Goal: Task Accomplishment & Management: Use online tool/utility

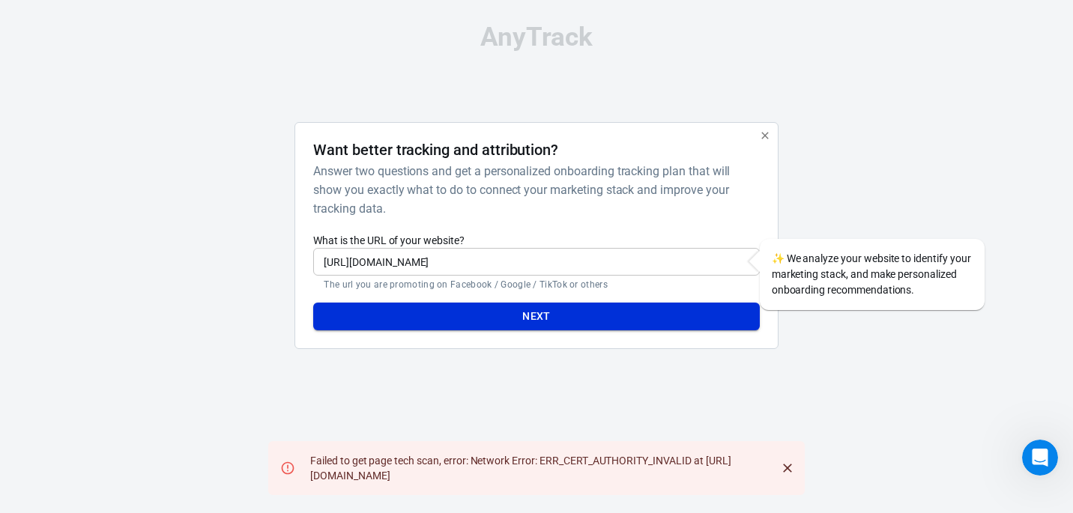
click at [522, 315] on button "Next" at bounding box center [536, 317] width 446 height 28
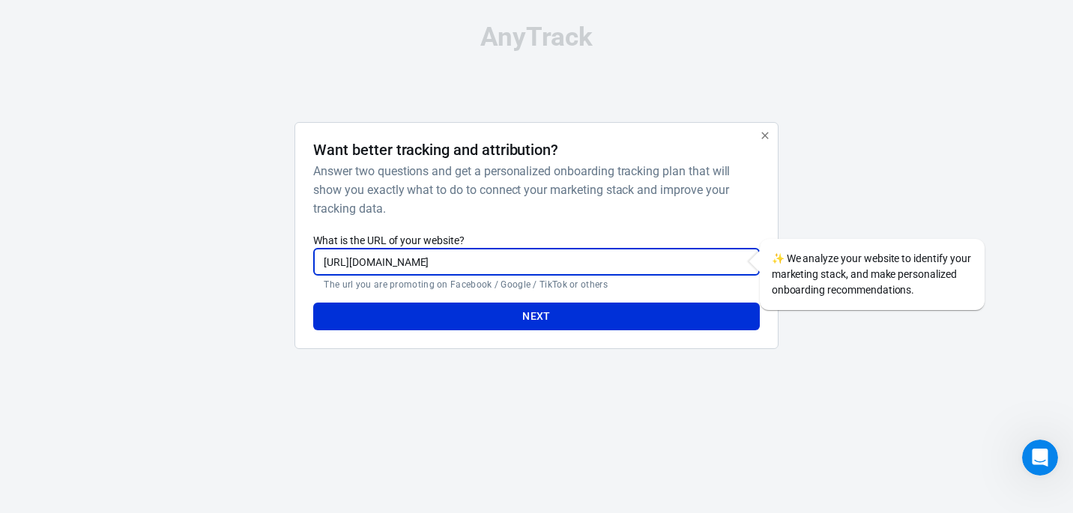
click at [507, 259] on input "https://www.protsotsil.shop" at bounding box center [536, 262] width 446 height 28
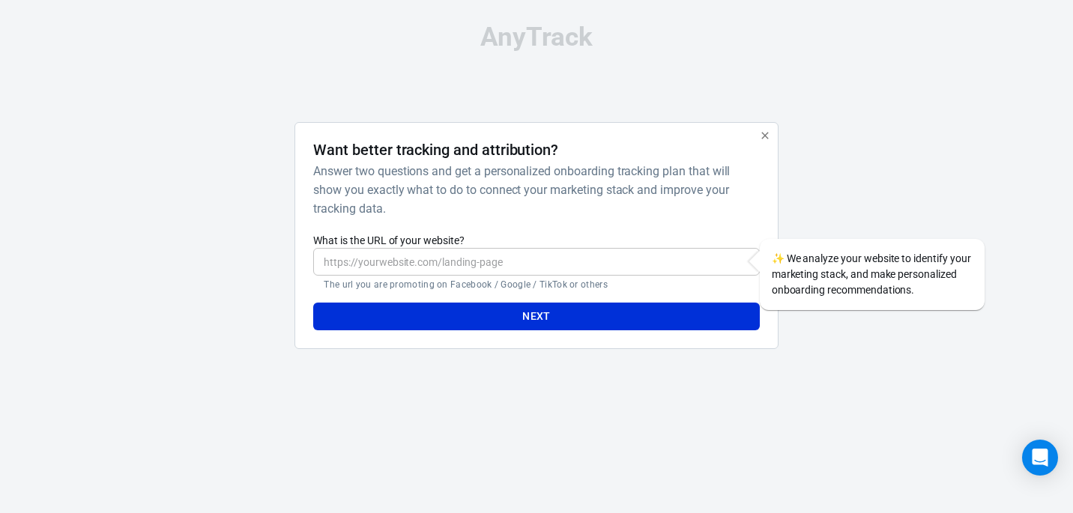
click at [388, 265] on input "What is the URL of your website?" at bounding box center [536, 262] width 446 height 28
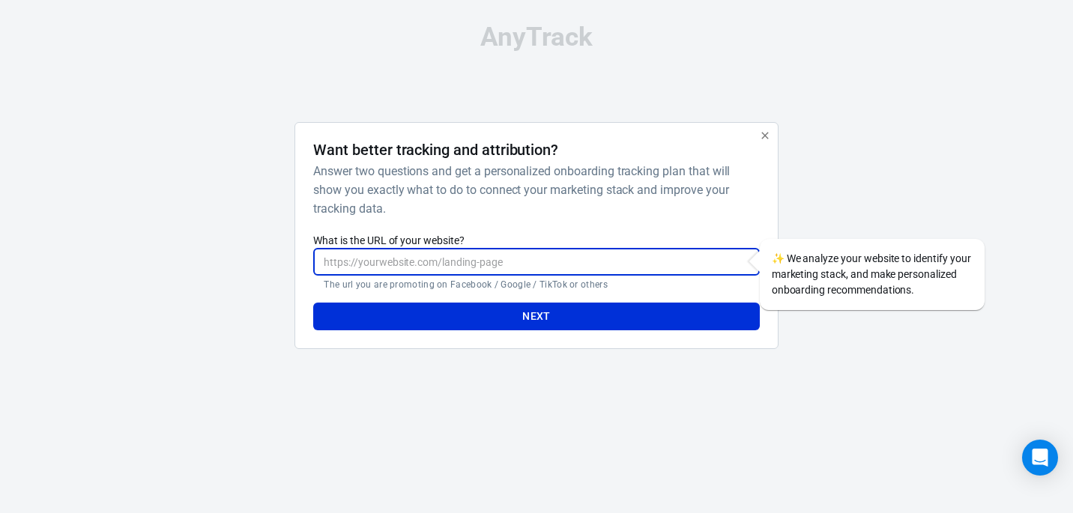
paste input "https://www.protsotsil.shop"
type input "https://www.protsotsil.shop"
click at [498, 315] on button "Next" at bounding box center [536, 317] width 446 height 28
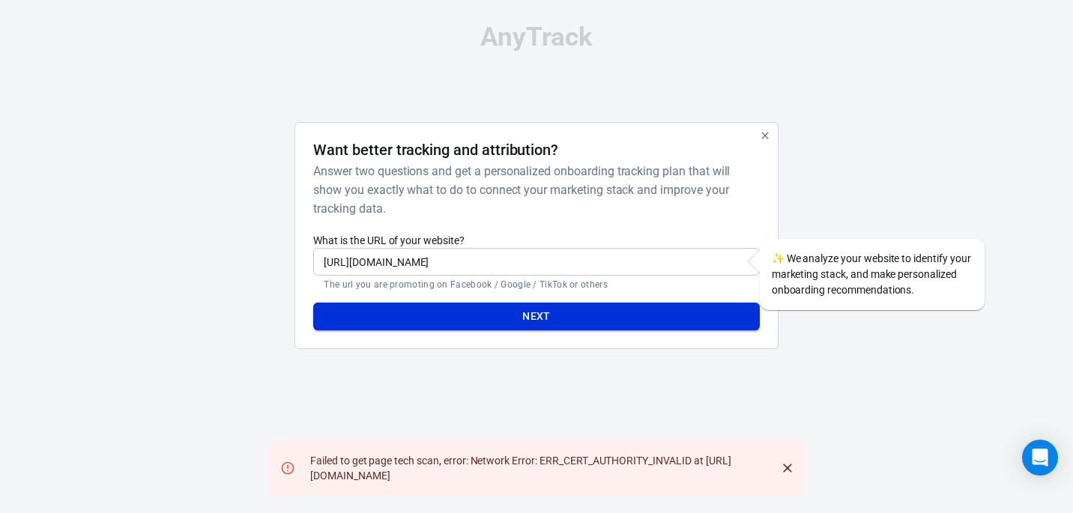
click at [552, 325] on button "Next" at bounding box center [536, 317] width 446 height 28
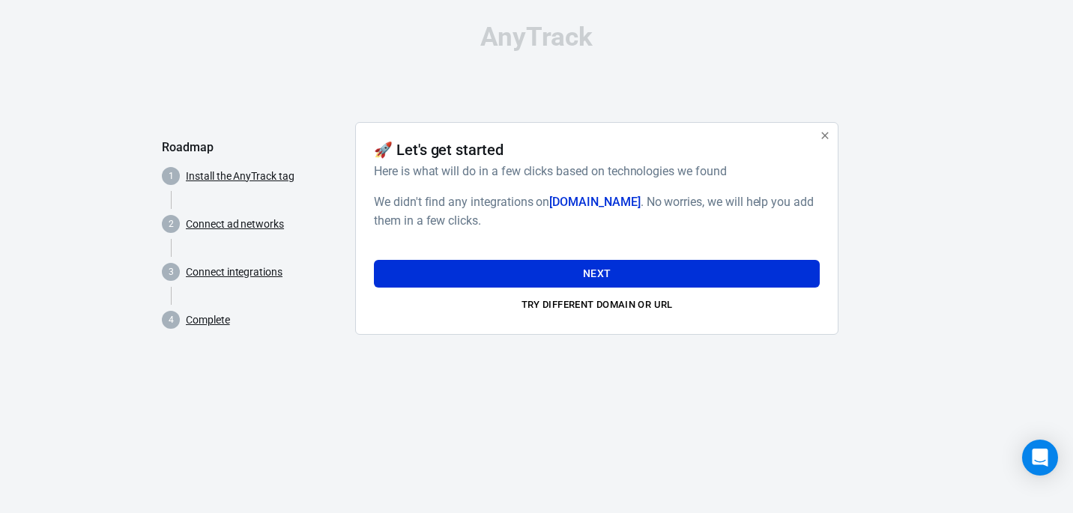
click at [250, 176] on link "Install the AnyTrack tag" at bounding box center [240, 177] width 109 height 16
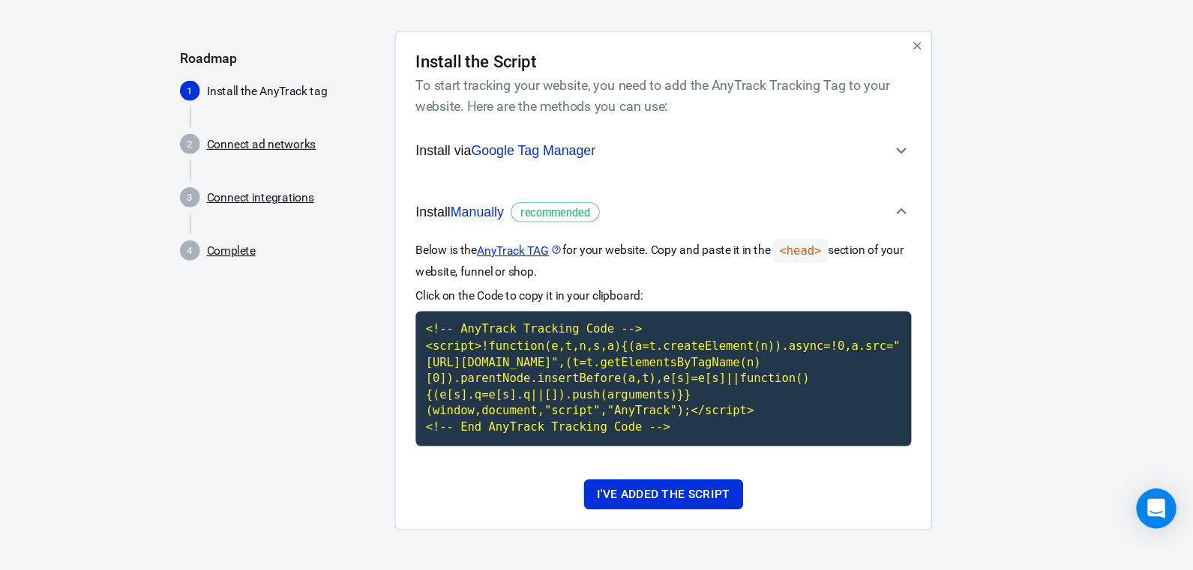
scroll to position [51, 0]
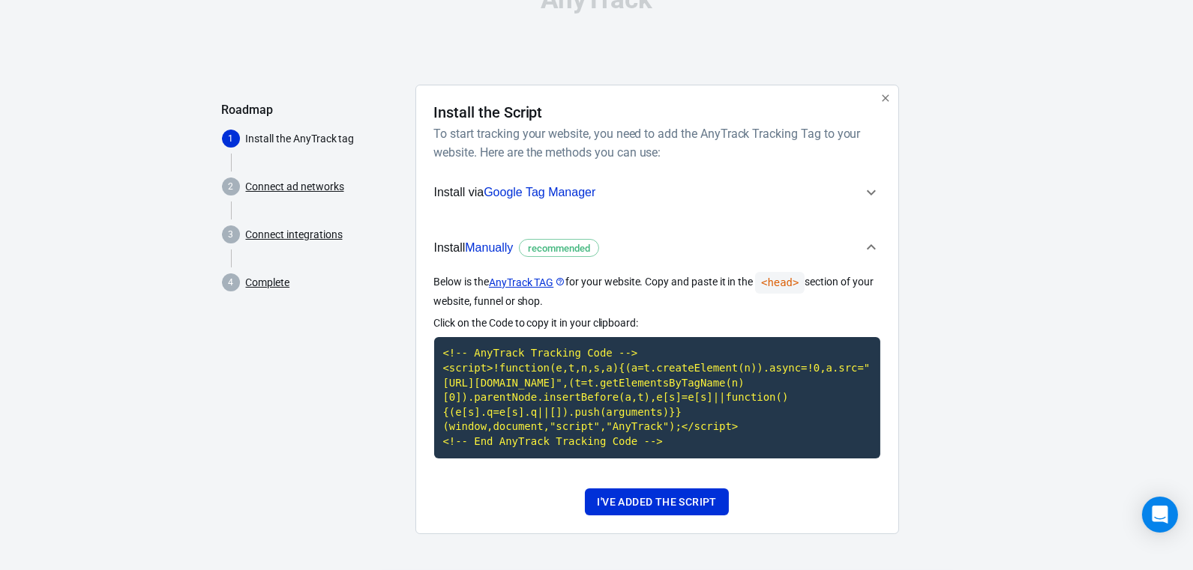
click at [1031, 199] on div "AnyTrack Roadmap 1 Install the AnyTrack tag 2 Connect ad networks 3 Connect int…" at bounding box center [596, 267] width 1193 height 608
click at [663, 416] on code "<!-- AnyTrack Tracking Code --> <script>!function(e,t,n,s,a){(a=t.createElement…" at bounding box center [657, 397] width 446 height 121
click at [490, 241] on span "Manually" at bounding box center [489, 247] width 48 height 13
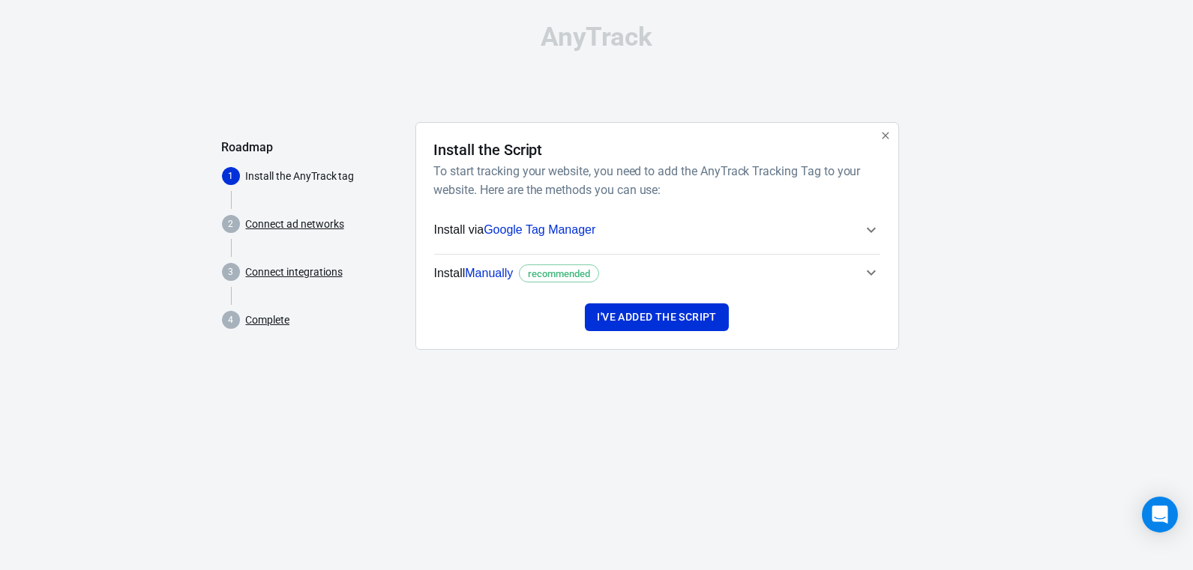
scroll to position [0, 0]
click at [486, 276] on span "Manually" at bounding box center [489, 273] width 48 height 13
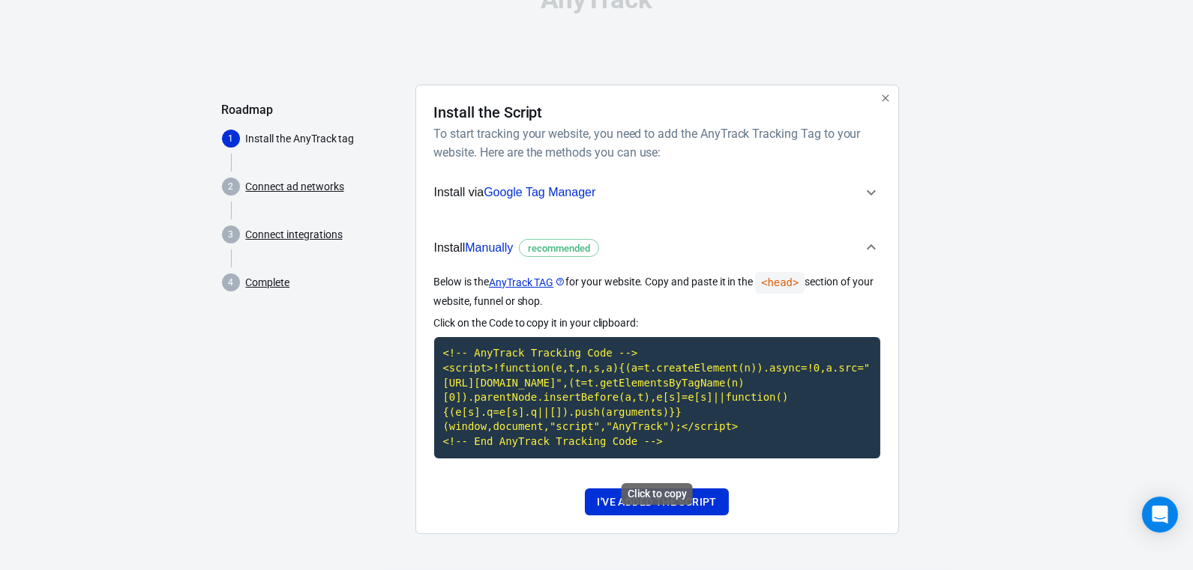
scroll to position [51, 0]
click at [652, 500] on button "I've added the script" at bounding box center [656, 503] width 143 height 28
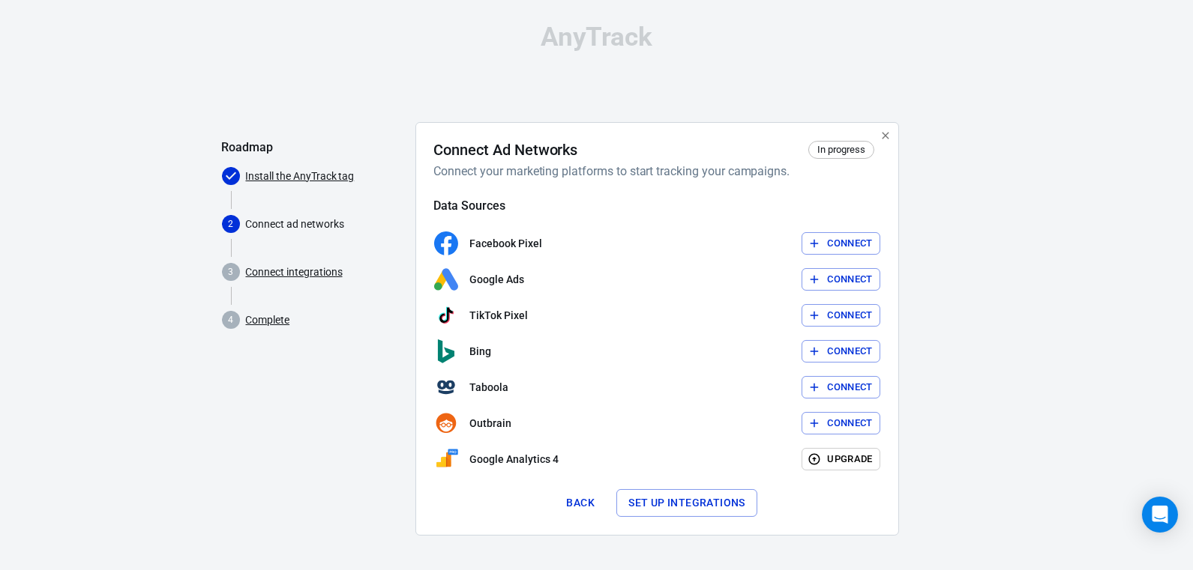
click at [834, 387] on button "Connect" at bounding box center [840, 387] width 79 height 23
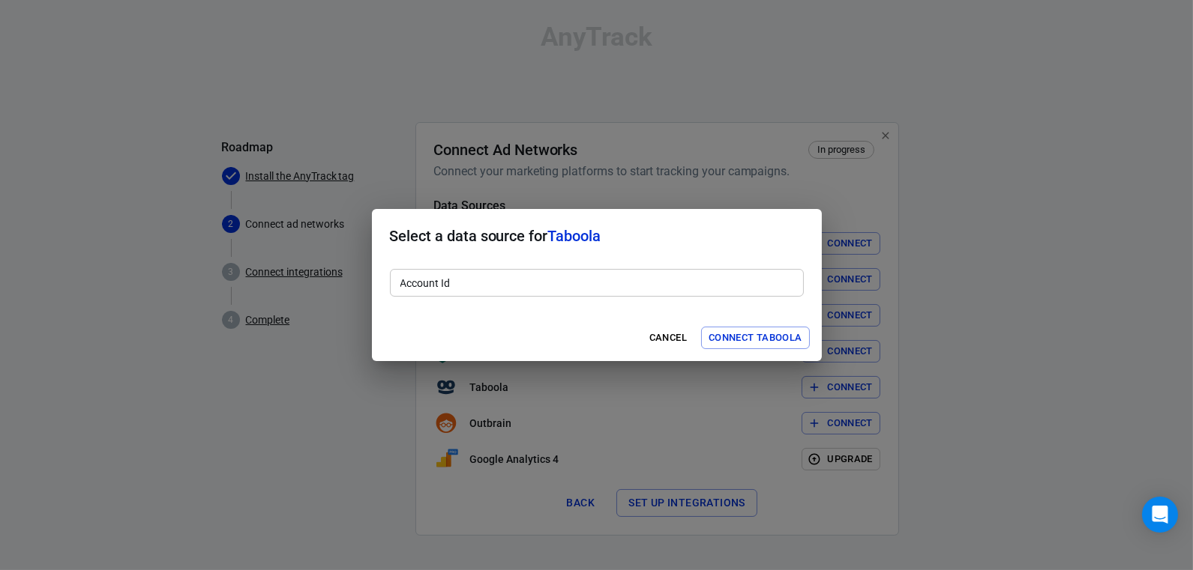
click at [624, 286] on input "Account Id" at bounding box center [597, 283] width 414 height 28
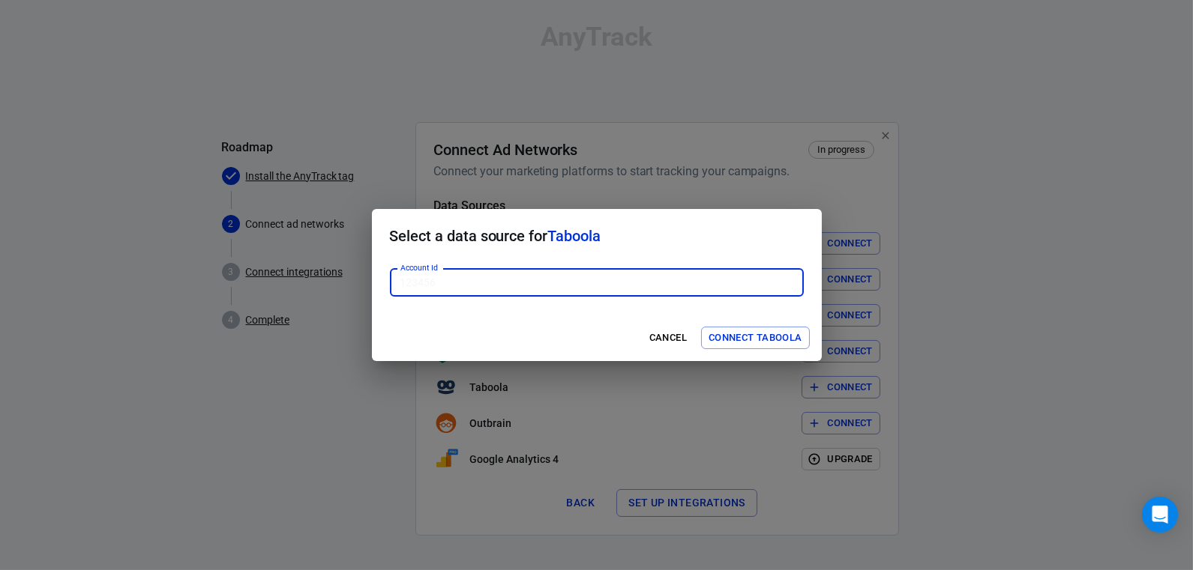
paste input "1898118"
type input "1898118"
click at [754, 342] on button "Connect Taboola" at bounding box center [755, 338] width 109 height 23
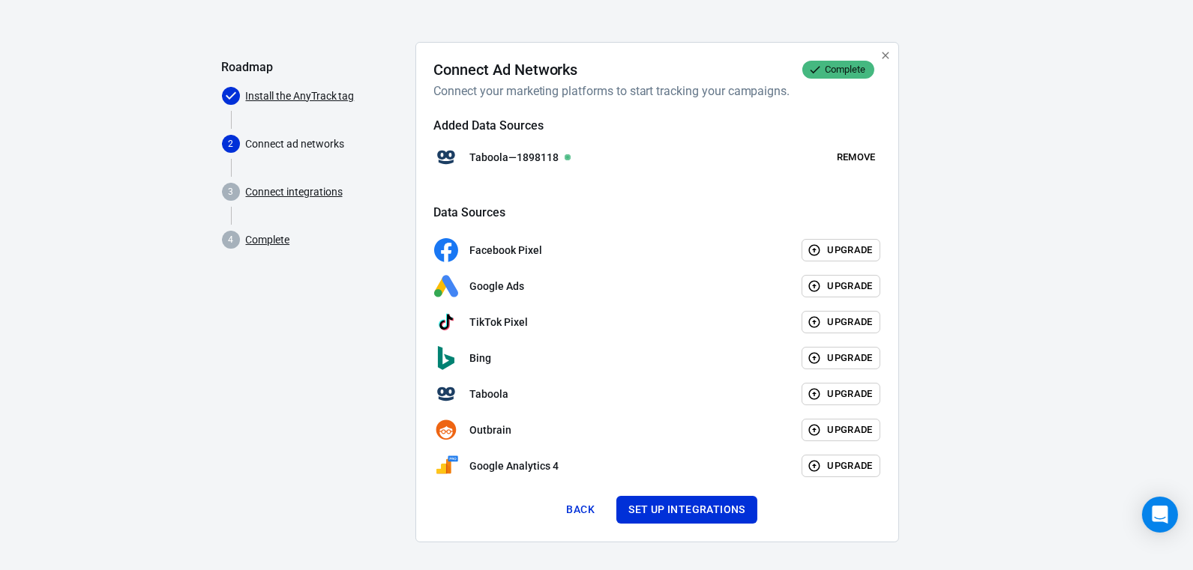
scroll to position [87, 0]
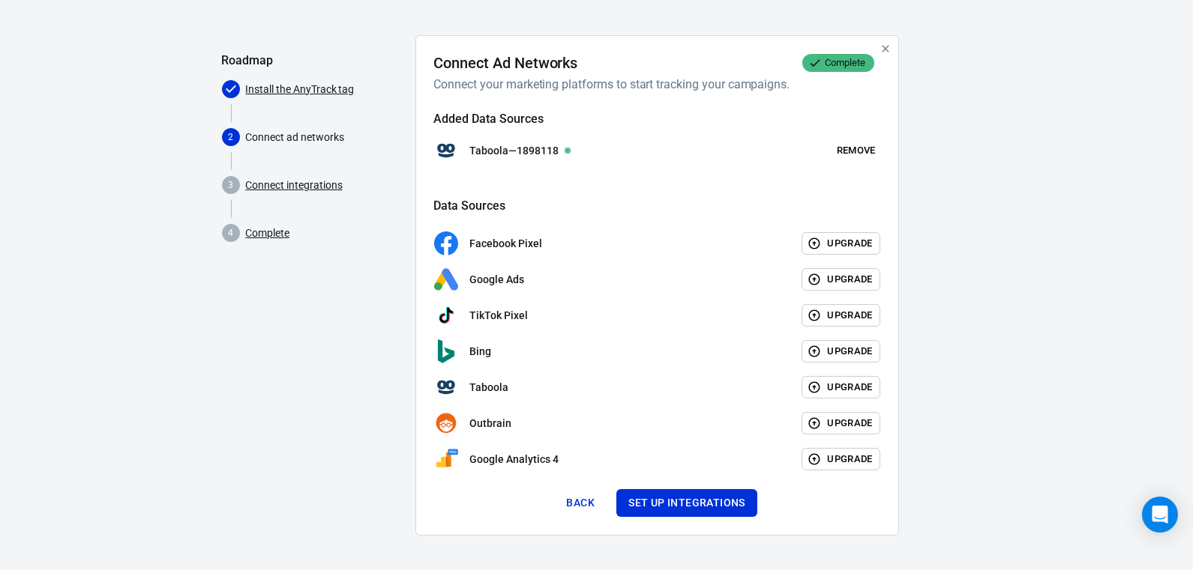
click at [295, 182] on link "Connect integrations" at bounding box center [294, 186] width 97 height 16
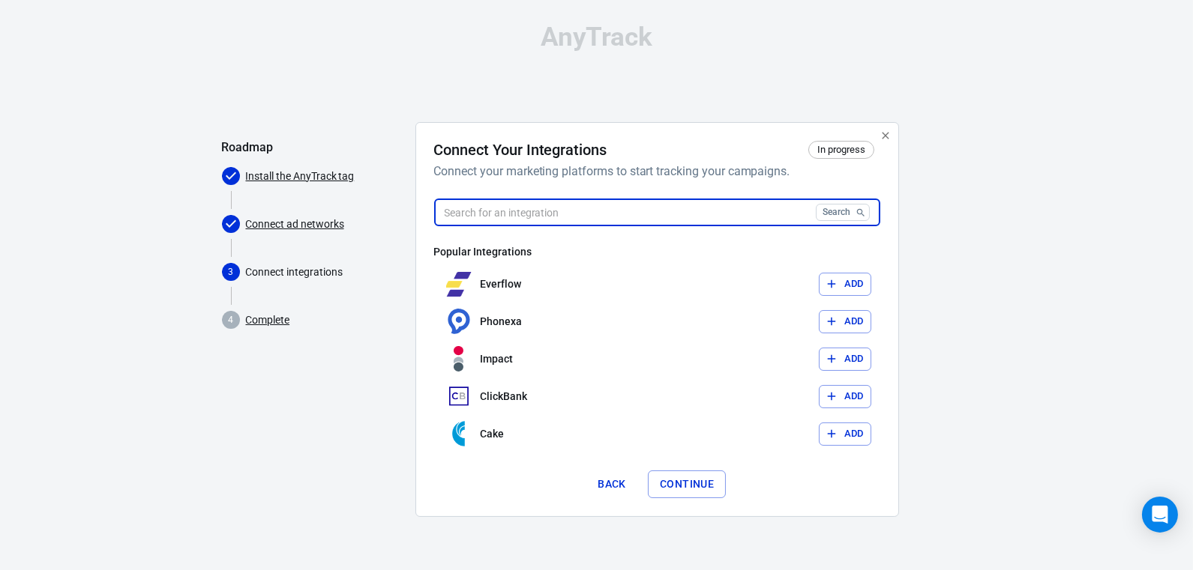
click at [624, 215] on input "text" at bounding box center [622, 213] width 376 height 28
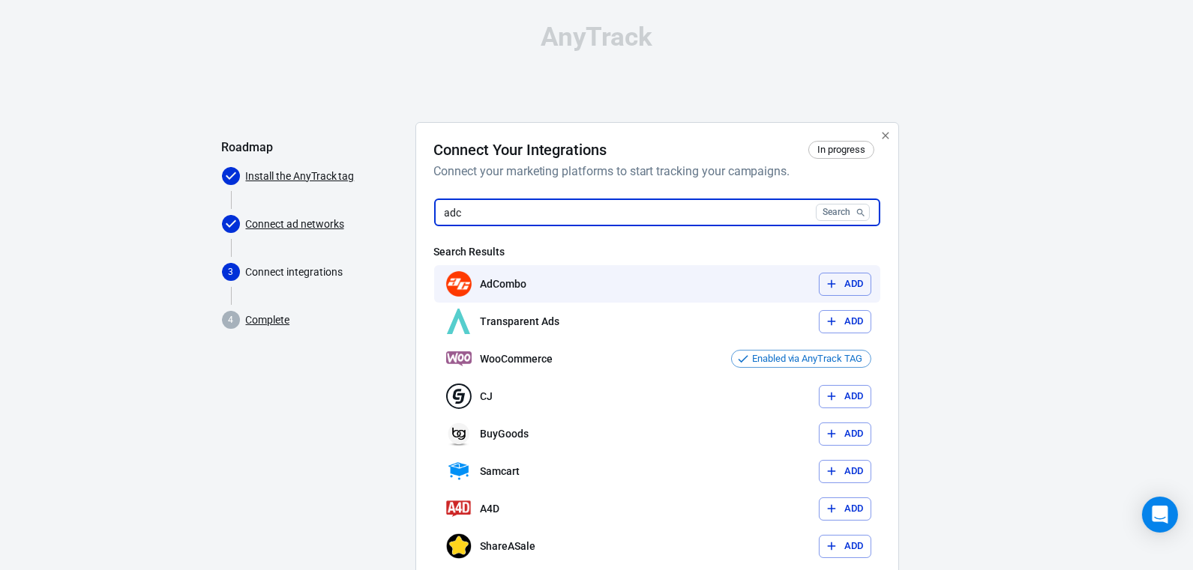
click at [846, 282] on button "Add" at bounding box center [845, 284] width 52 height 23
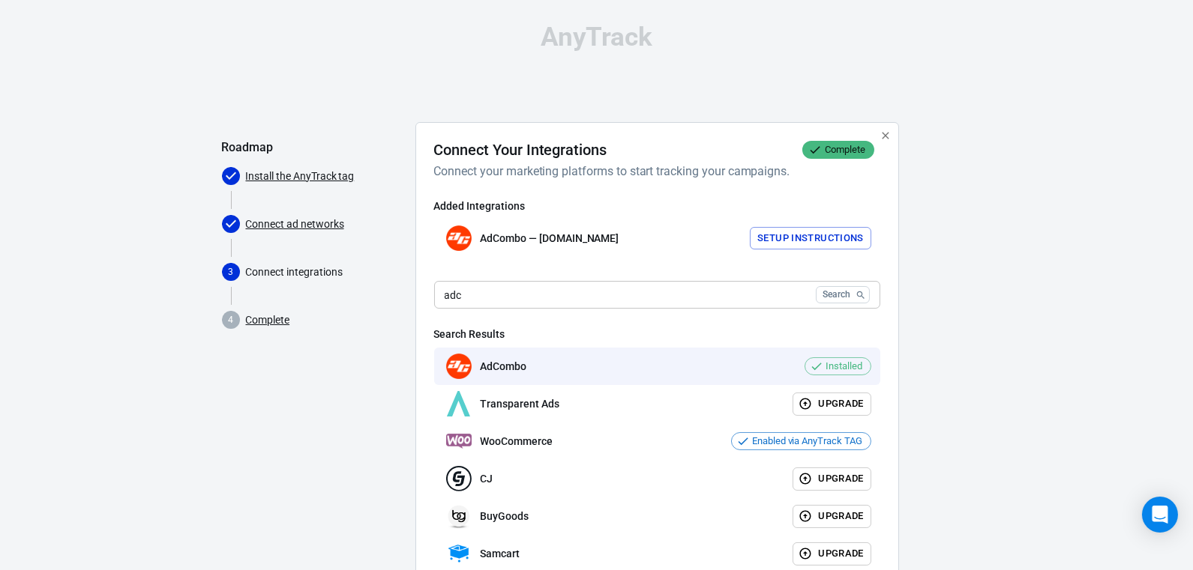
click at [517, 293] on input "adc" at bounding box center [622, 295] width 376 height 28
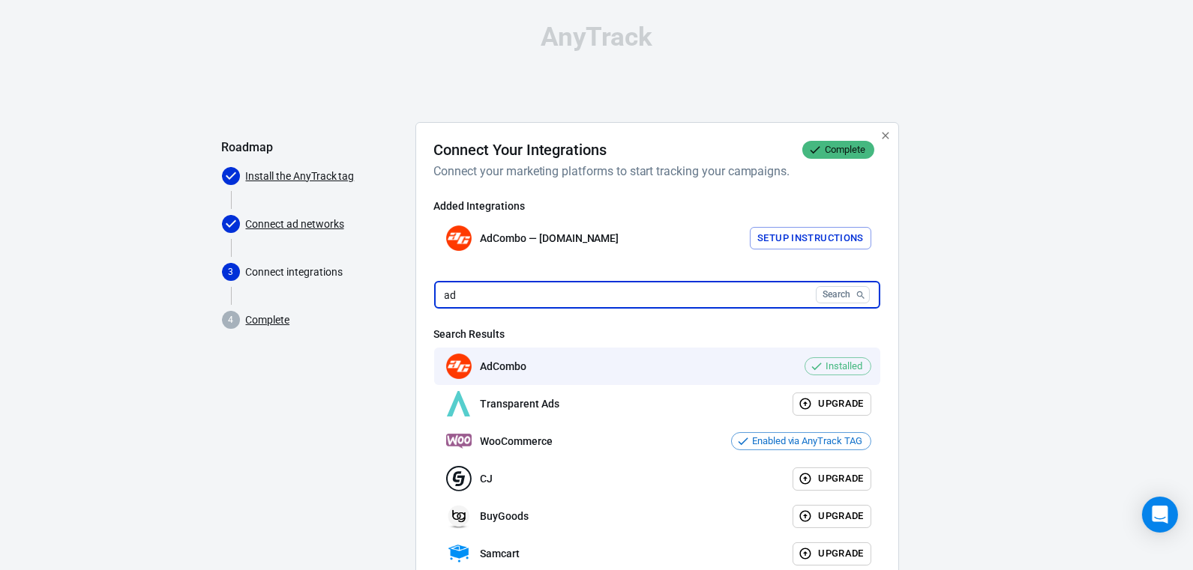
type input "a"
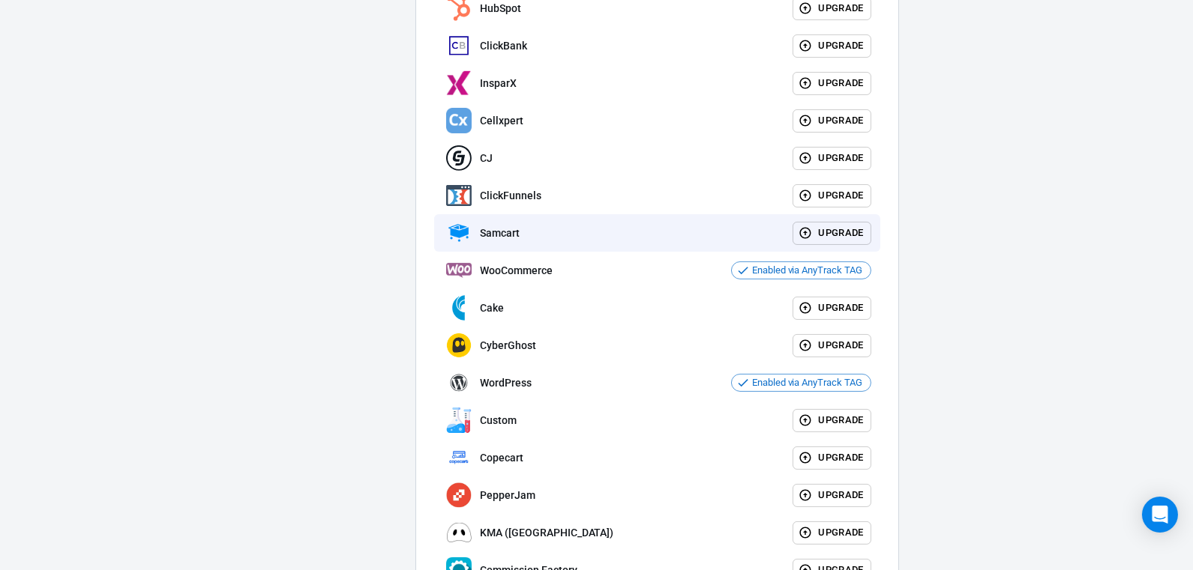
scroll to position [399, 0]
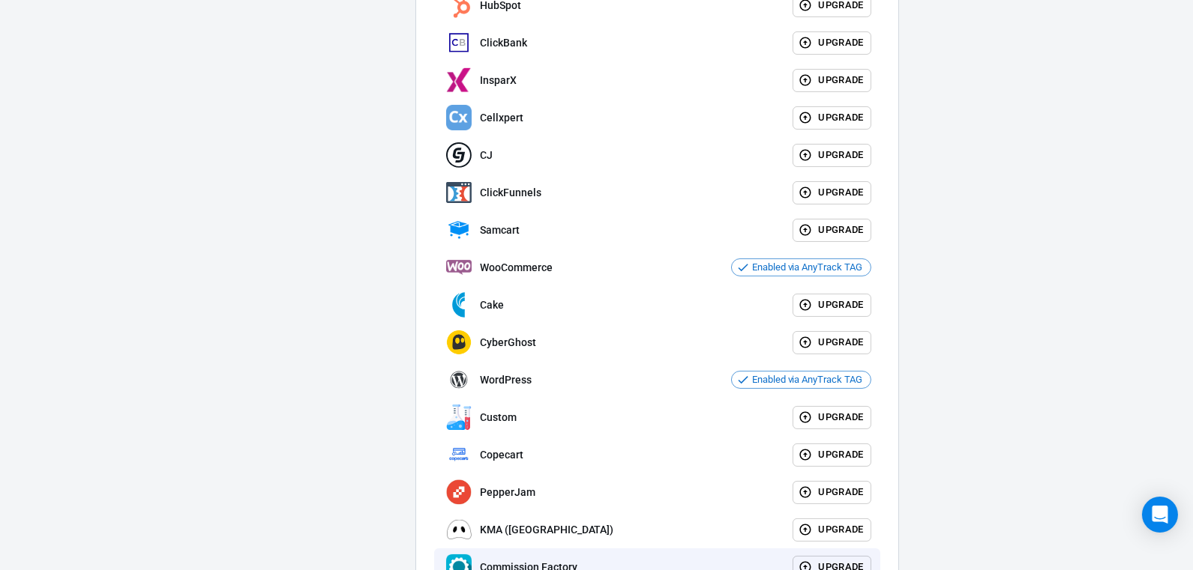
type input "c"
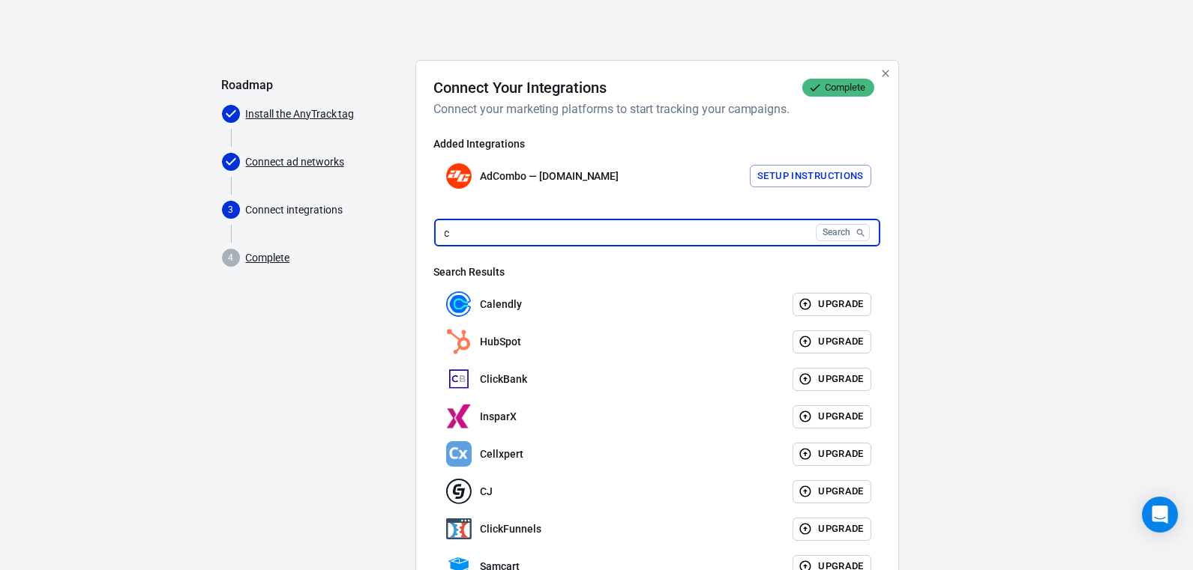
scroll to position [0, 0]
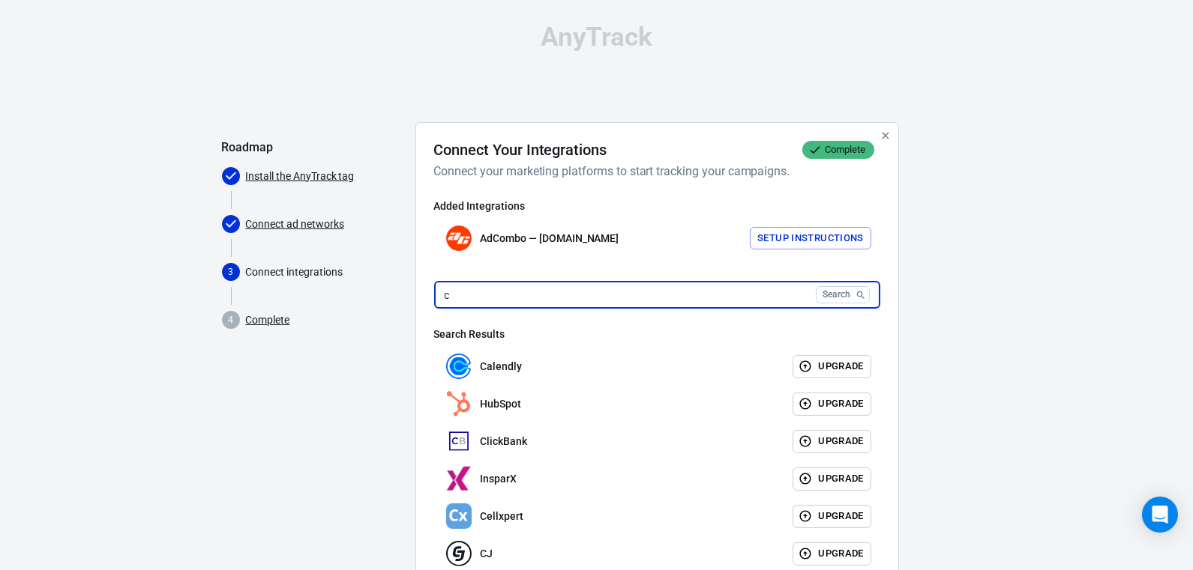
click at [801, 241] on button "Setup Instructions" at bounding box center [810, 238] width 121 height 23
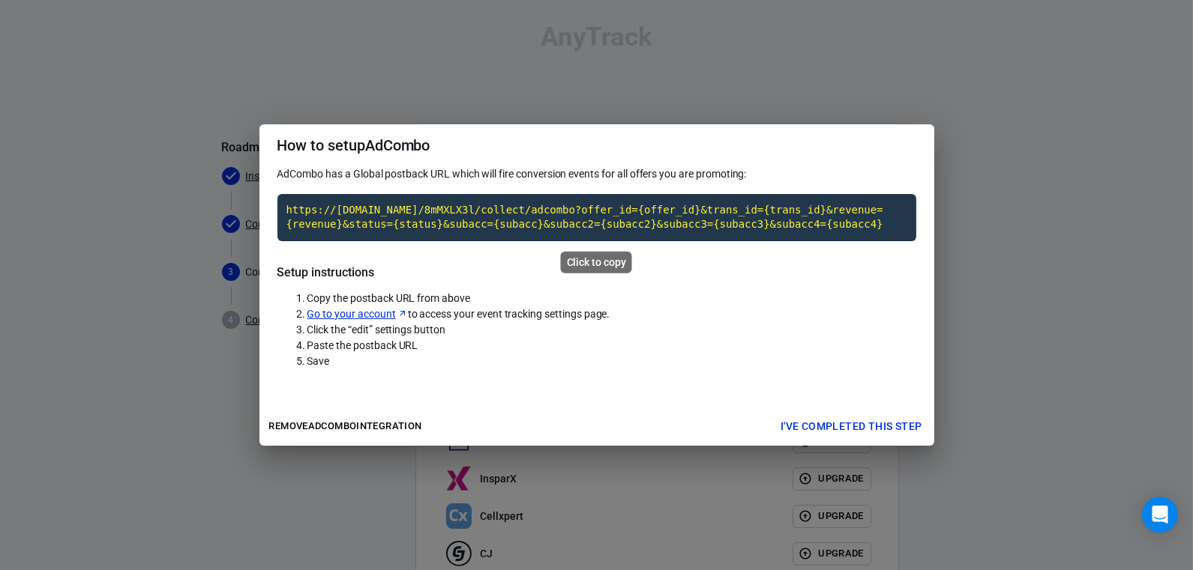
click at [602, 221] on code "https://t1.anytrack.io/8mMXLX3l/collect/adcombo?offer_id={offer_id}&trans_id={t…" at bounding box center [596, 217] width 639 height 47
click at [837, 423] on button "I've completed this step" at bounding box center [851, 427] width 154 height 28
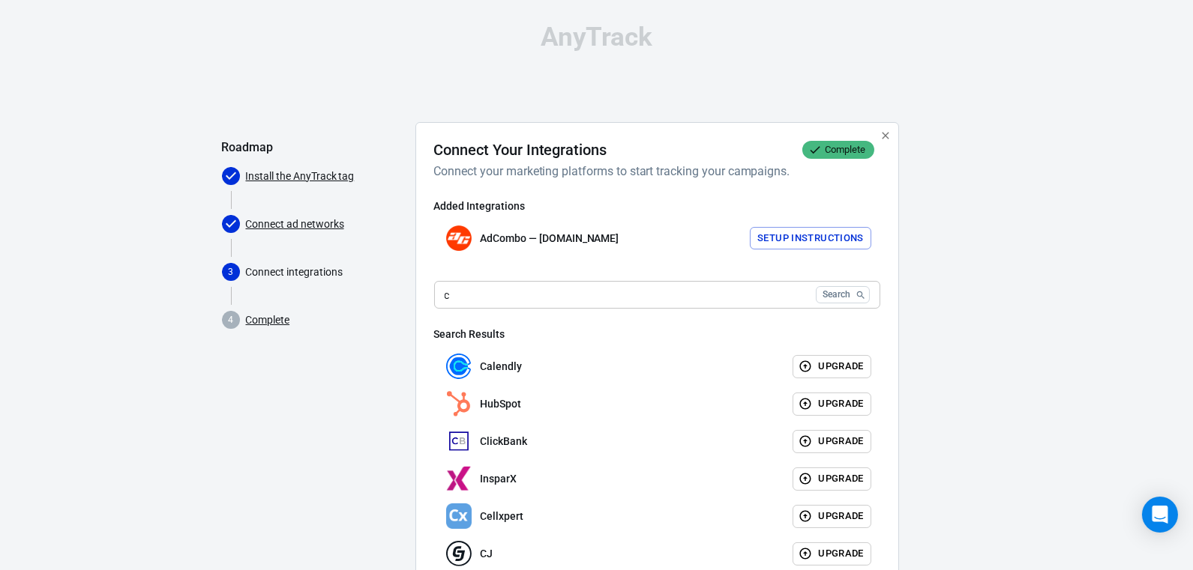
click at [256, 319] on link "Complete" at bounding box center [268, 321] width 44 height 16
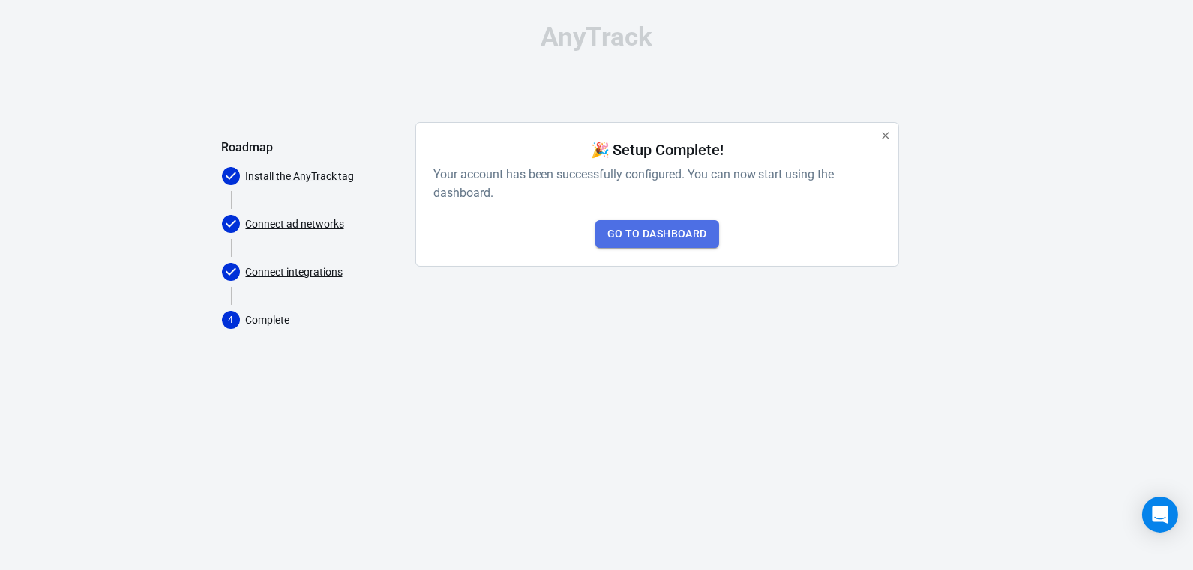
click at [674, 235] on link "Go to Dashboard" at bounding box center [657, 234] width 124 height 28
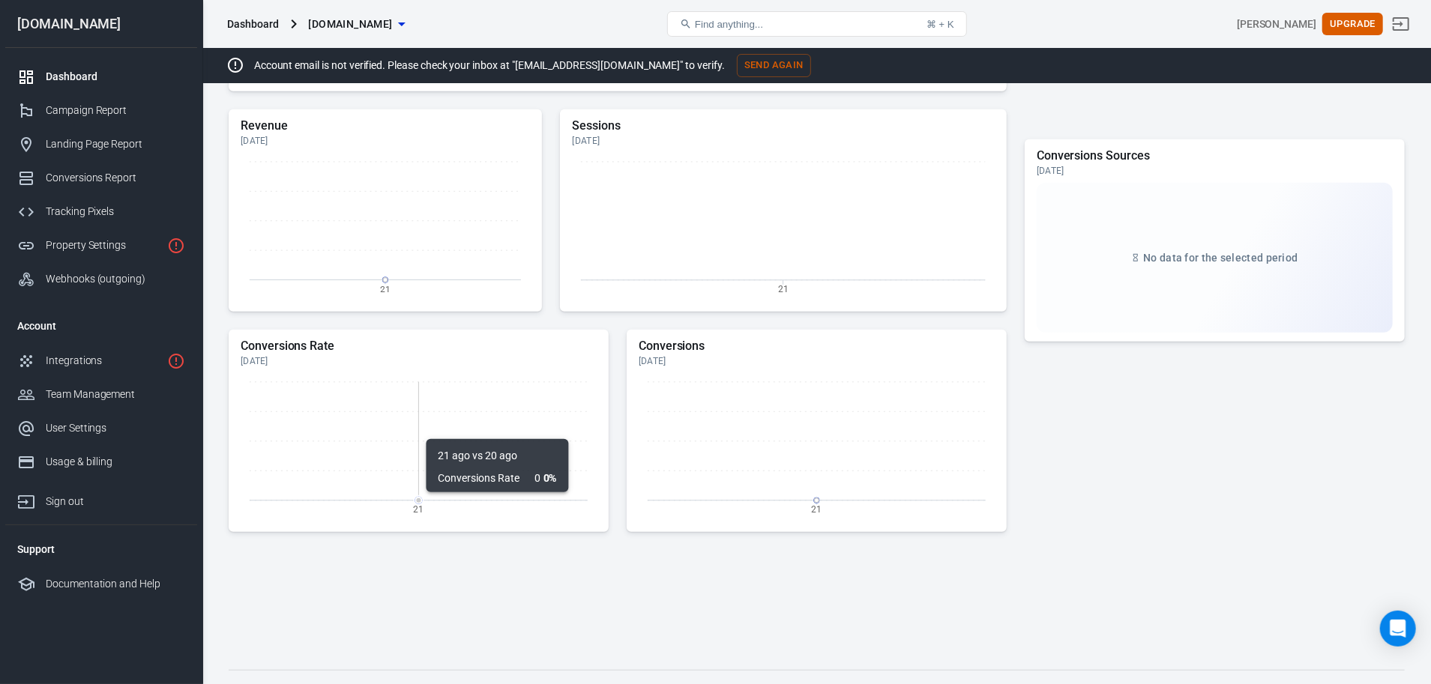
scroll to position [574, 0]
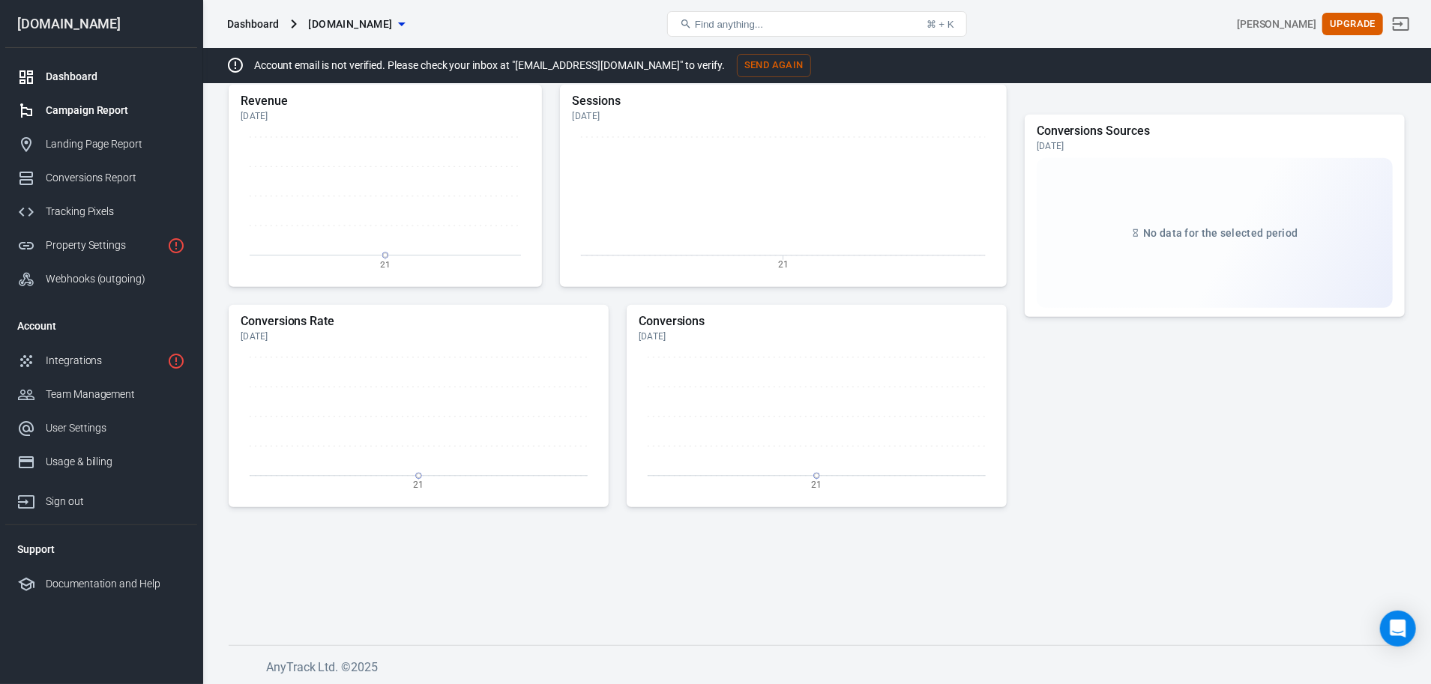
click at [75, 109] on div "Campaign Report" at bounding box center [115, 111] width 139 height 16
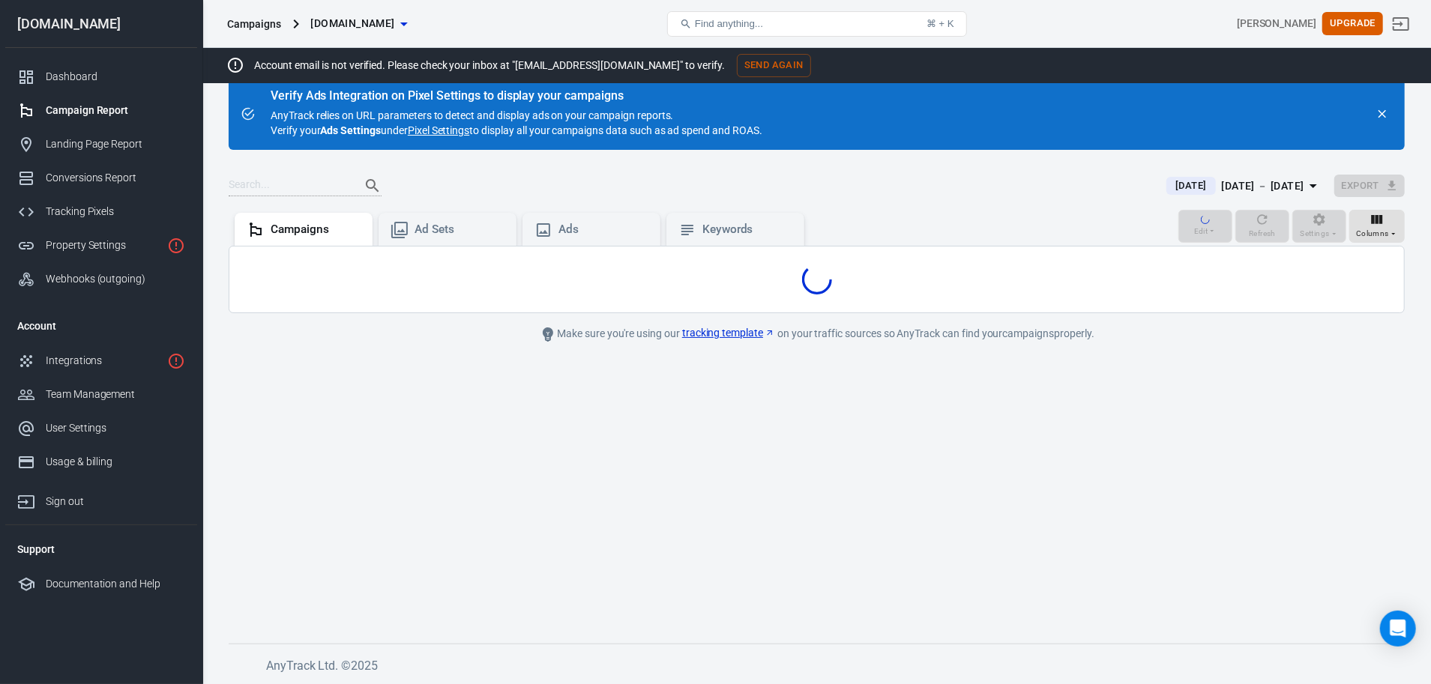
scroll to position [31, 0]
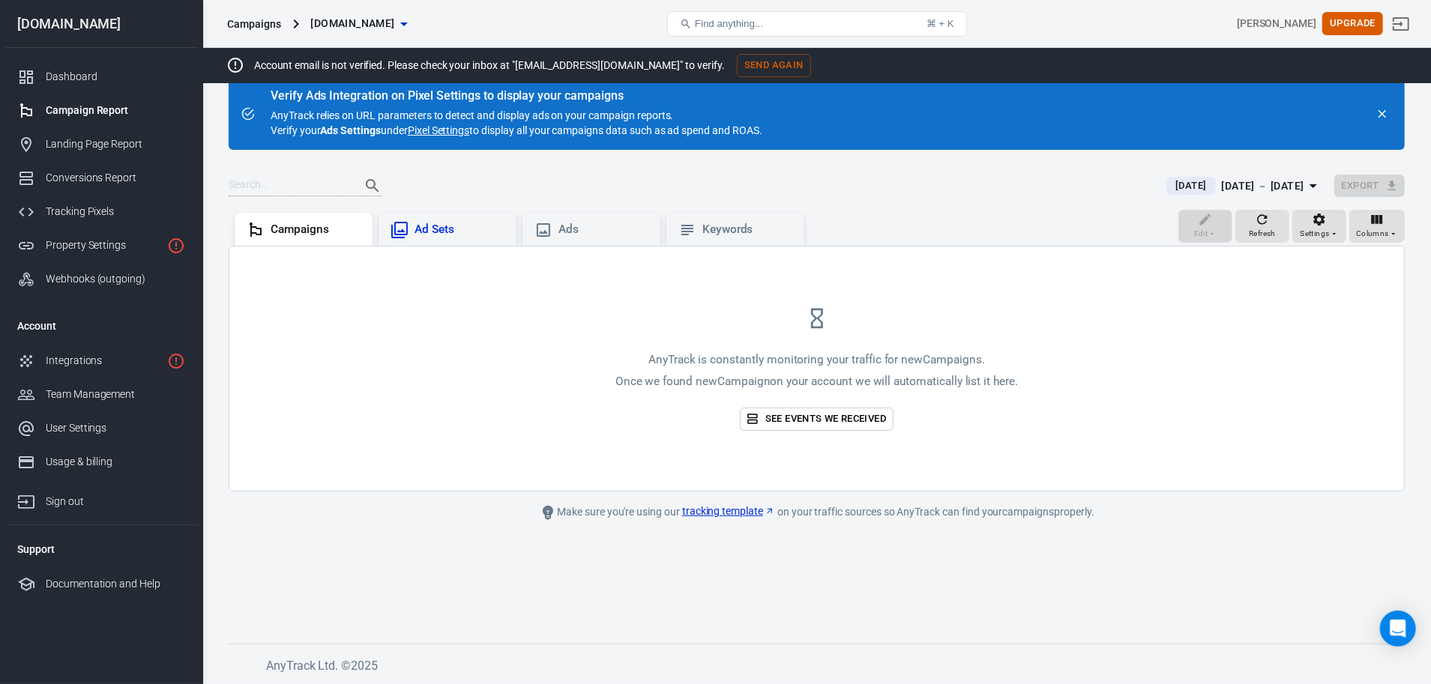
click at [432, 236] on div "Ad Sets" at bounding box center [460, 230] width 90 height 16
click at [1335, 24] on button "Upgrade" at bounding box center [1352, 23] width 61 height 23
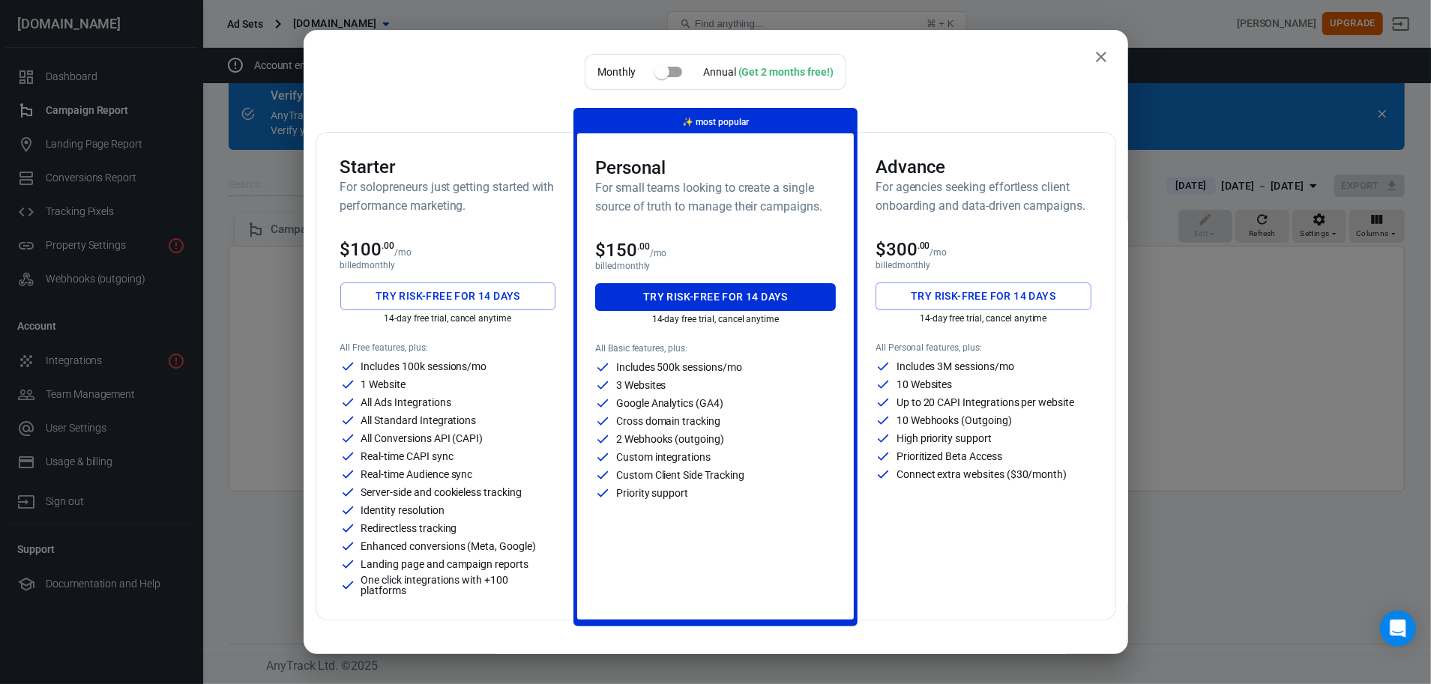
click at [464, 235] on div "Starter For solopreneurs just getting started with performance marketing. $100 …" at bounding box center [448, 376] width 252 height 487
click at [1100, 61] on icon "close" at bounding box center [1101, 57] width 18 height 18
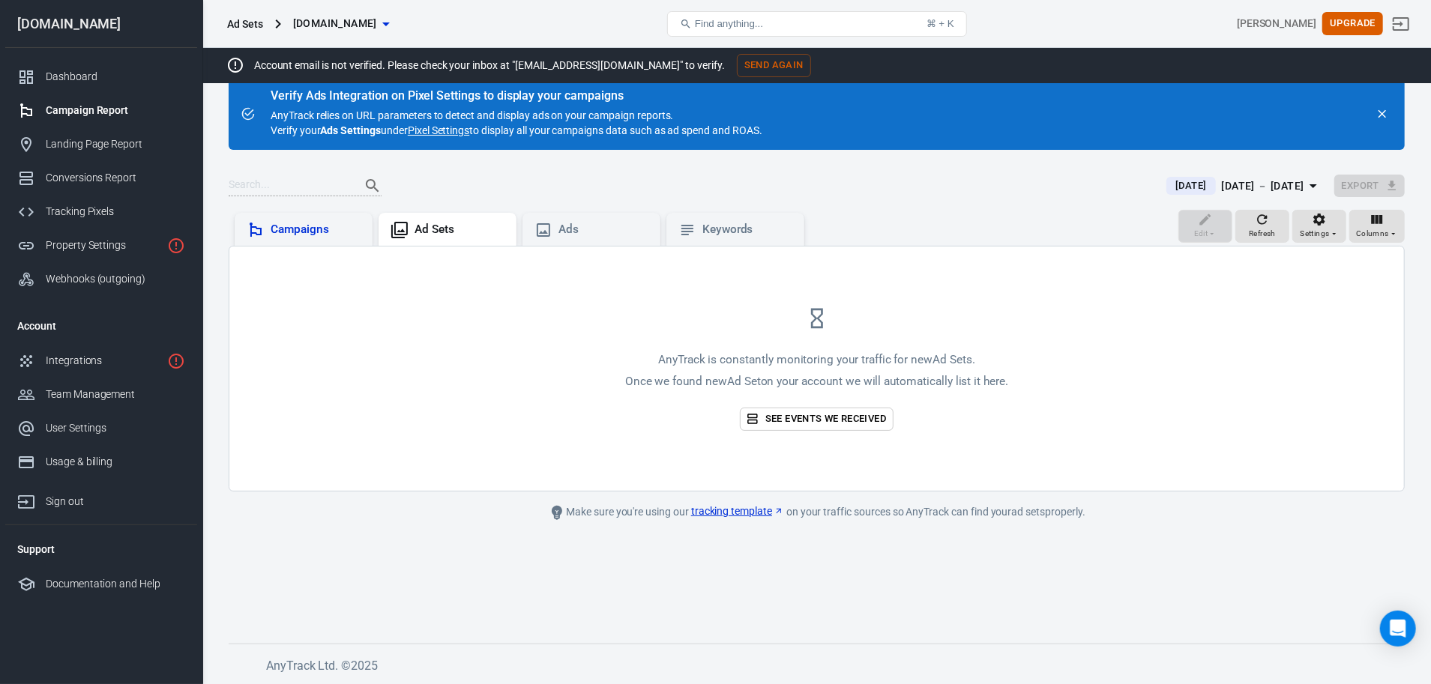
click at [283, 235] on div "Campaigns" at bounding box center [316, 230] width 90 height 16
click at [425, 229] on div "Ad Sets" at bounding box center [460, 230] width 90 height 16
click at [600, 226] on div "Ads" at bounding box center [603, 230] width 90 height 16
click at [723, 231] on div "Keywords" at bounding box center [747, 230] width 90 height 16
click at [88, 151] on div "Landing Page Report" at bounding box center [115, 144] width 139 height 16
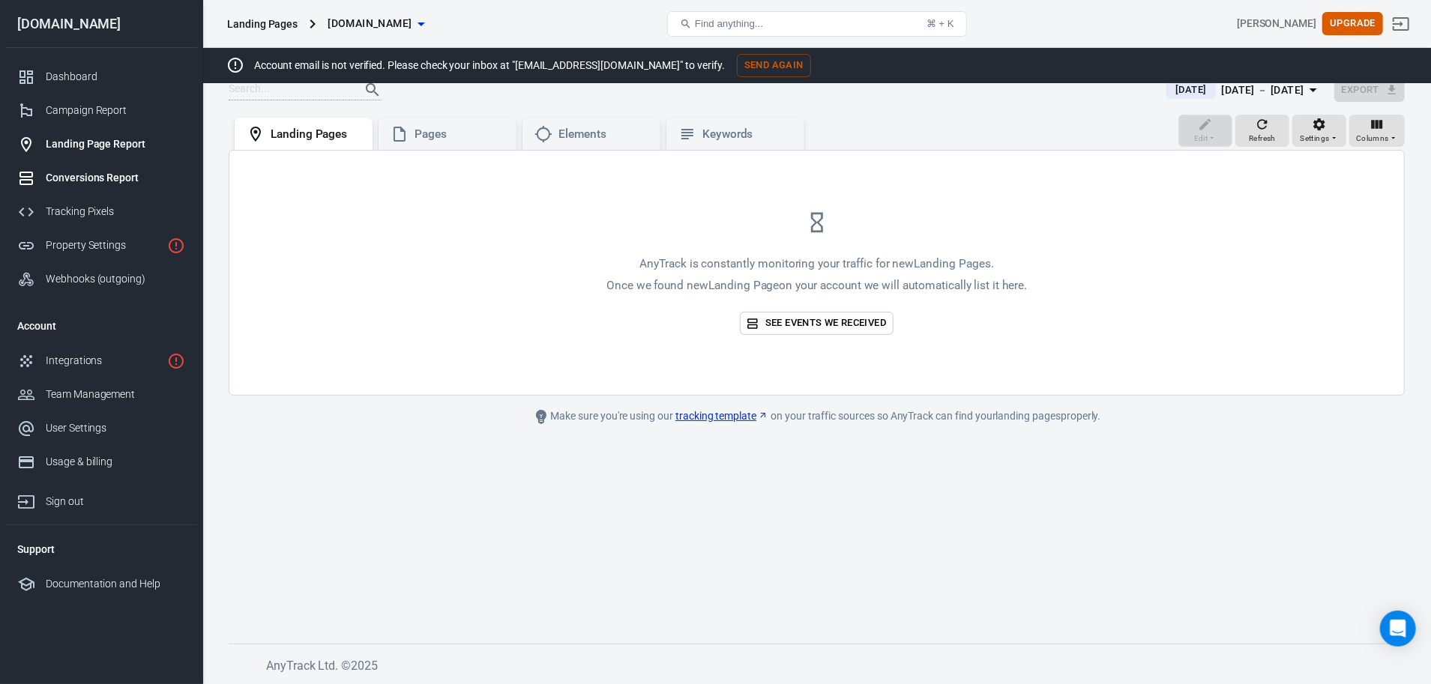
click at [81, 181] on div "Conversions Report" at bounding box center [115, 178] width 139 height 16
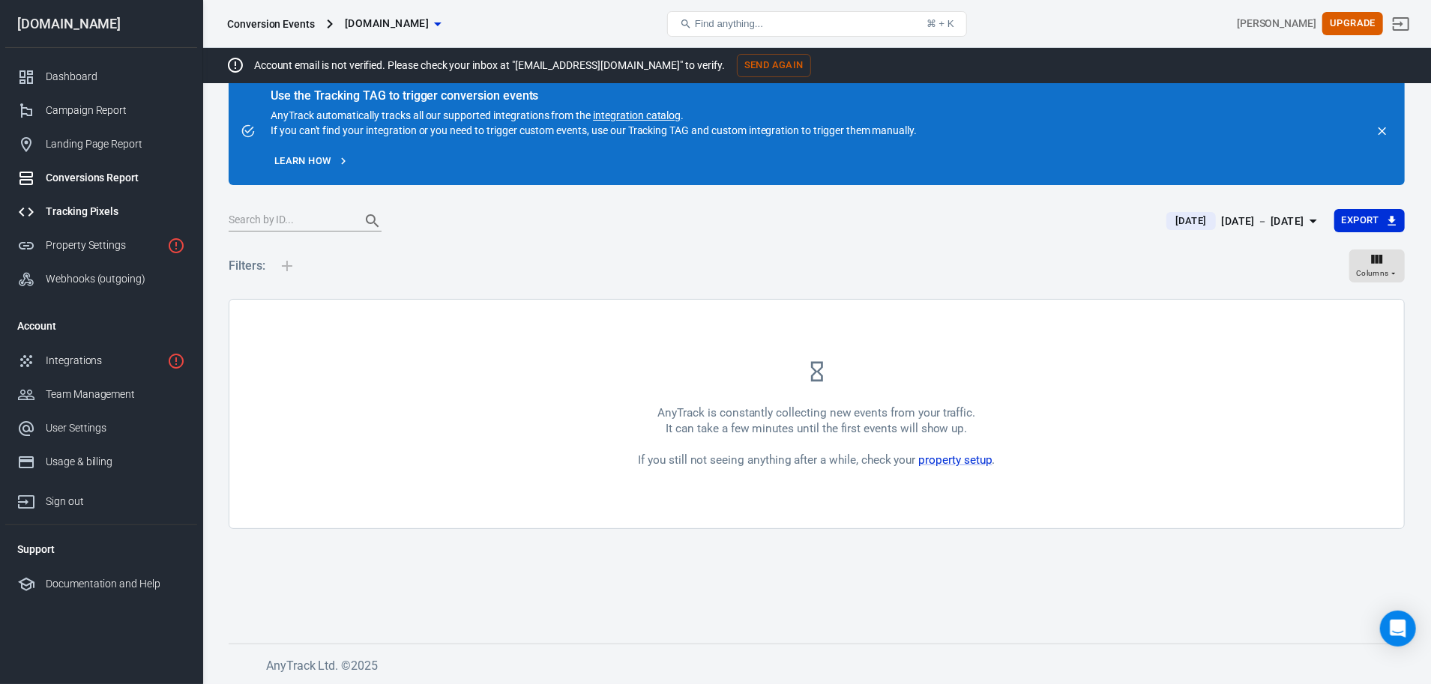
click at [97, 210] on div "Tracking Pixels" at bounding box center [115, 212] width 139 height 16
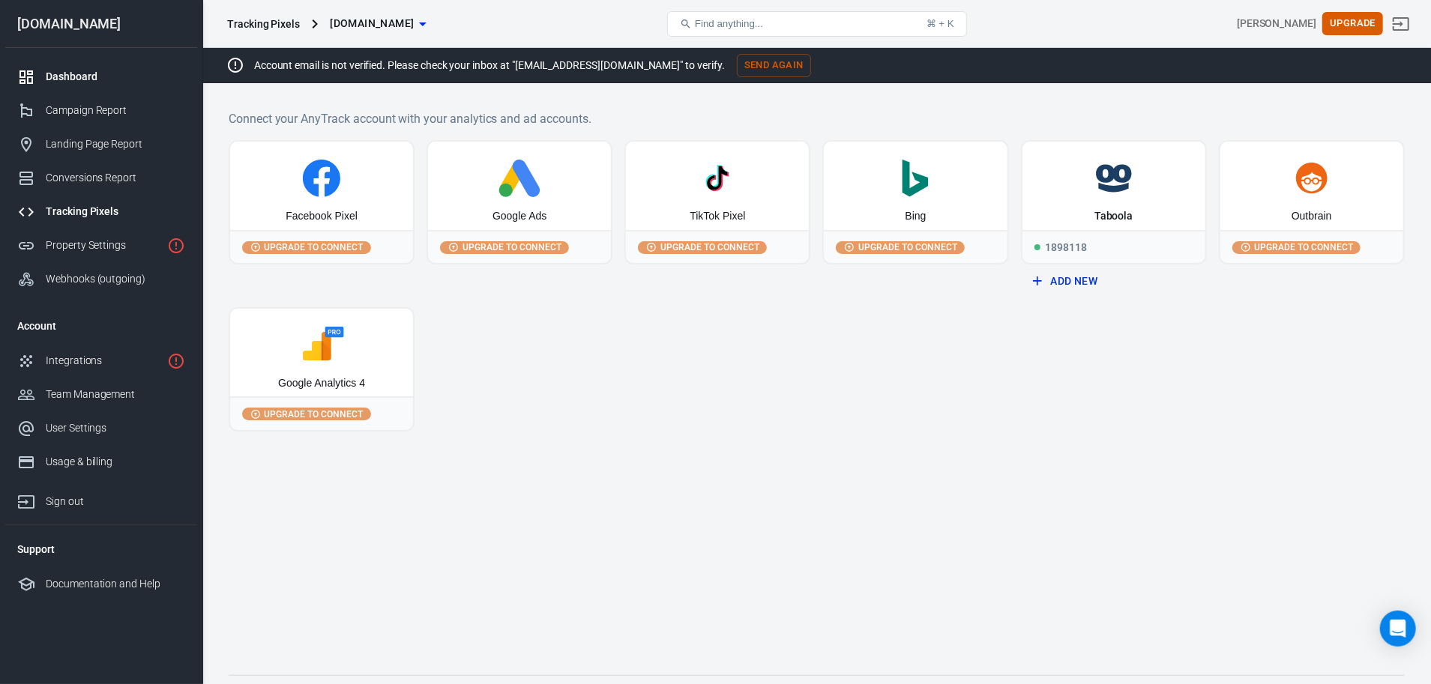
click at [70, 82] on div "Dashboard" at bounding box center [115, 77] width 139 height 16
